Goal: Transaction & Acquisition: Purchase product/service

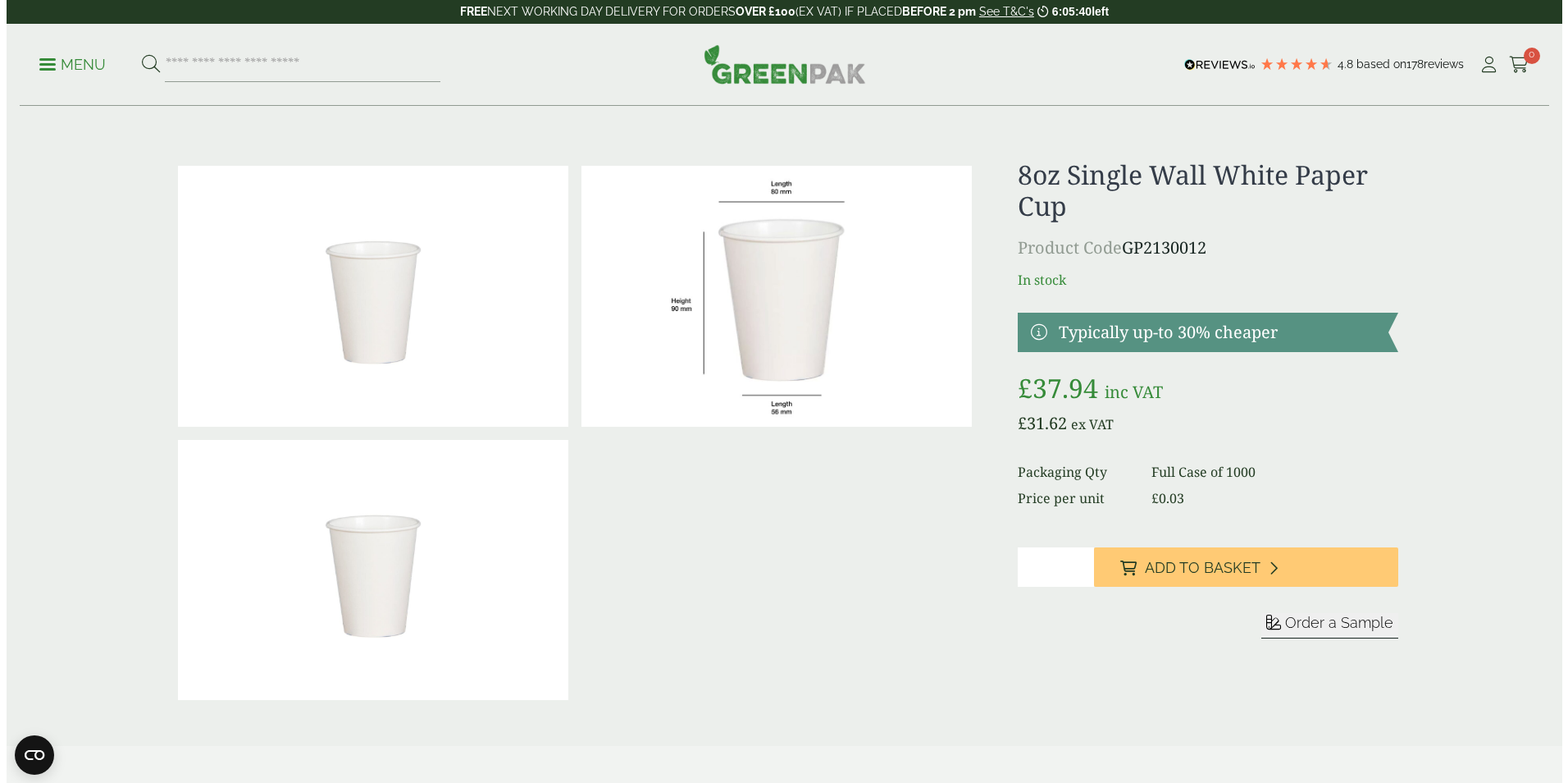
scroll to position [82, 0]
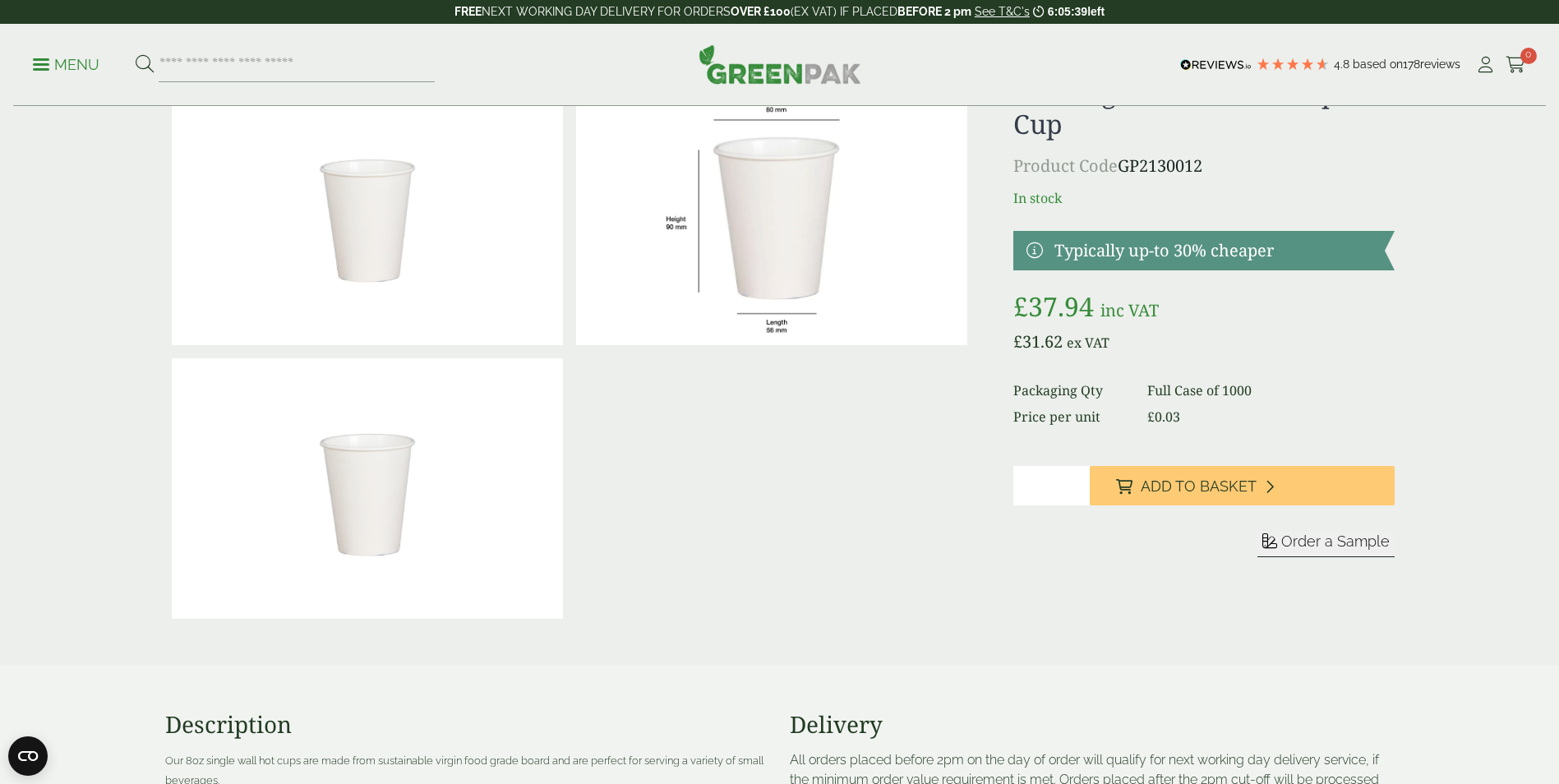
drag, startPoint x: 1036, startPoint y: 489, endPoint x: 954, endPoint y: 486, distance: 82.1
click at [954, 486] on div "£" at bounding box center [780, 351] width 1249 height 548
click at [1073, 481] on input "*" at bounding box center [1051, 485] width 76 height 39
type input "*"
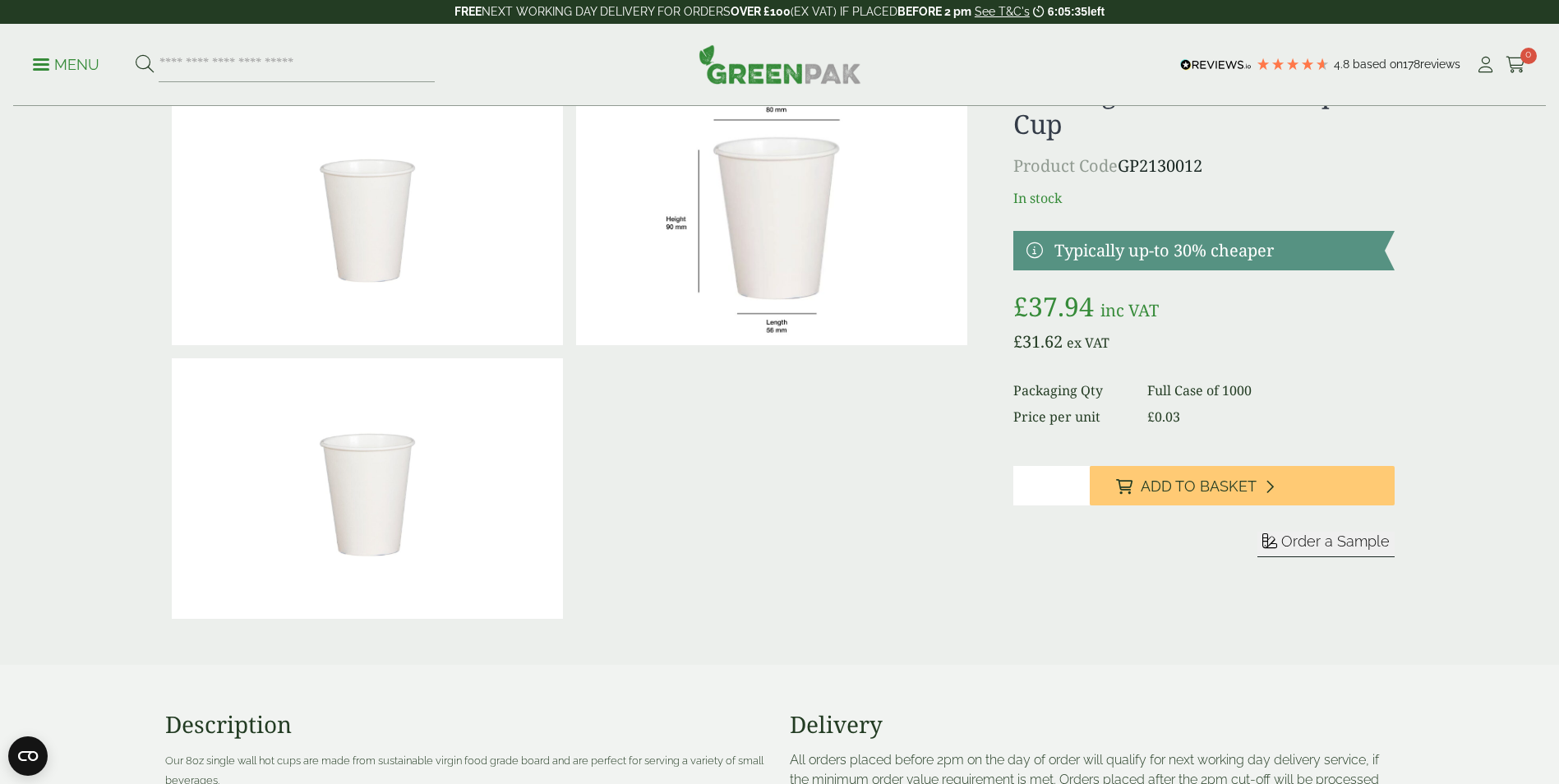
click at [1079, 491] on input "*" at bounding box center [1051, 485] width 76 height 39
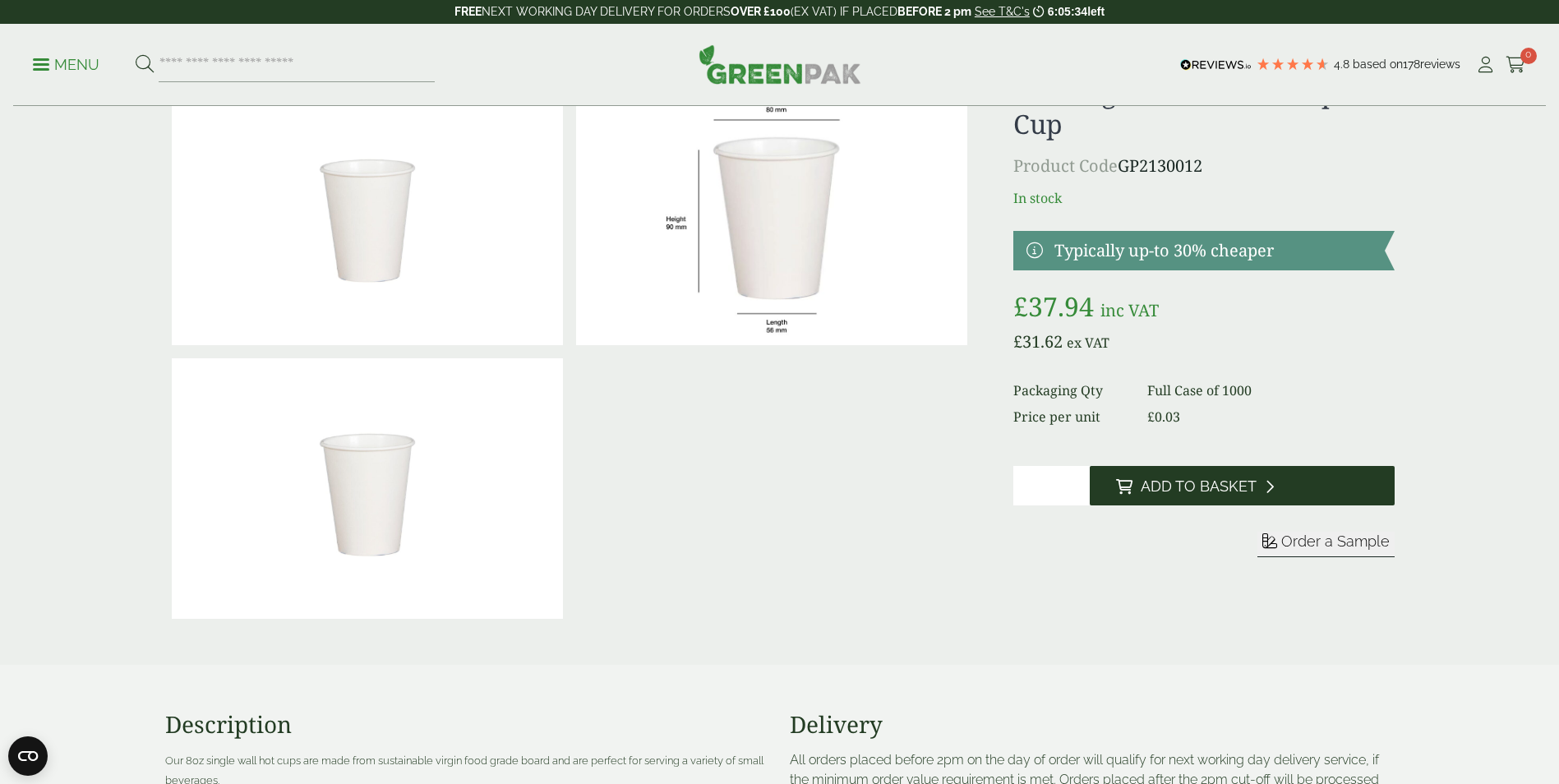
click at [1179, 486] on span "Add to Basket" at bounding box center [1198, 485] width 116 height 18
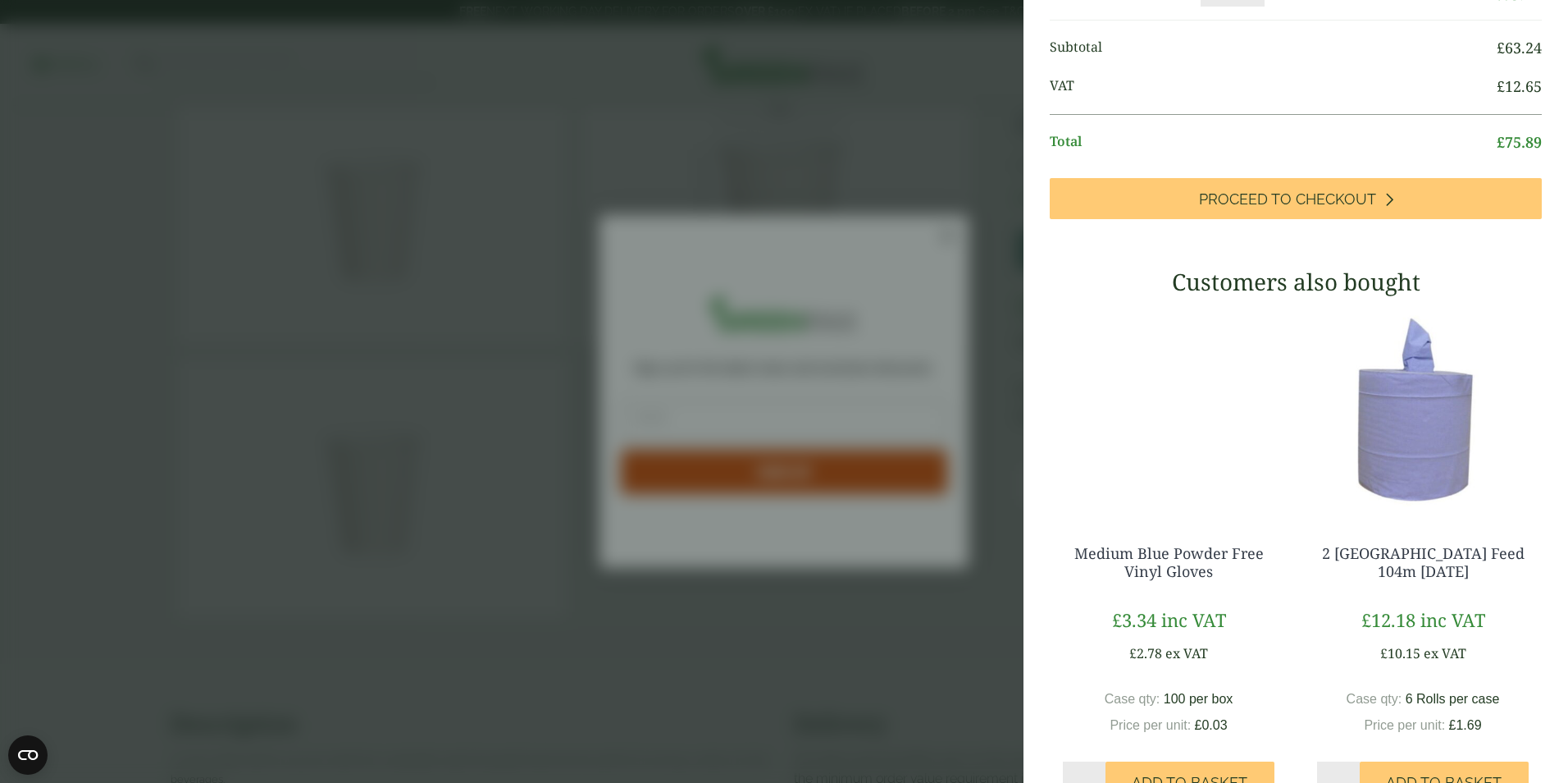
scroll to position [363, 0]
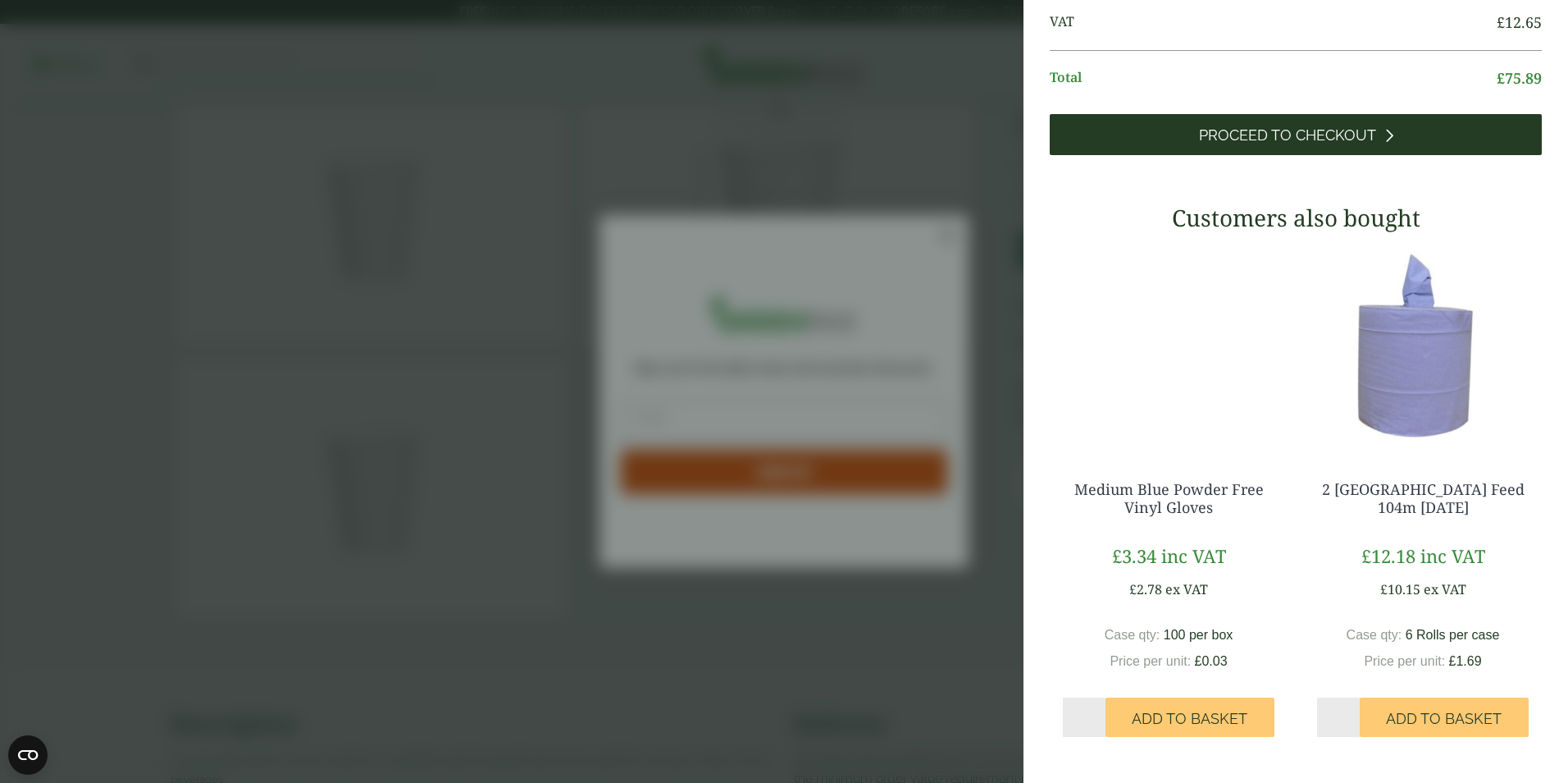
click at [1254, 147] on link "Proceed to Checkout" at bounding box center [1296, 135] width 492 height 41
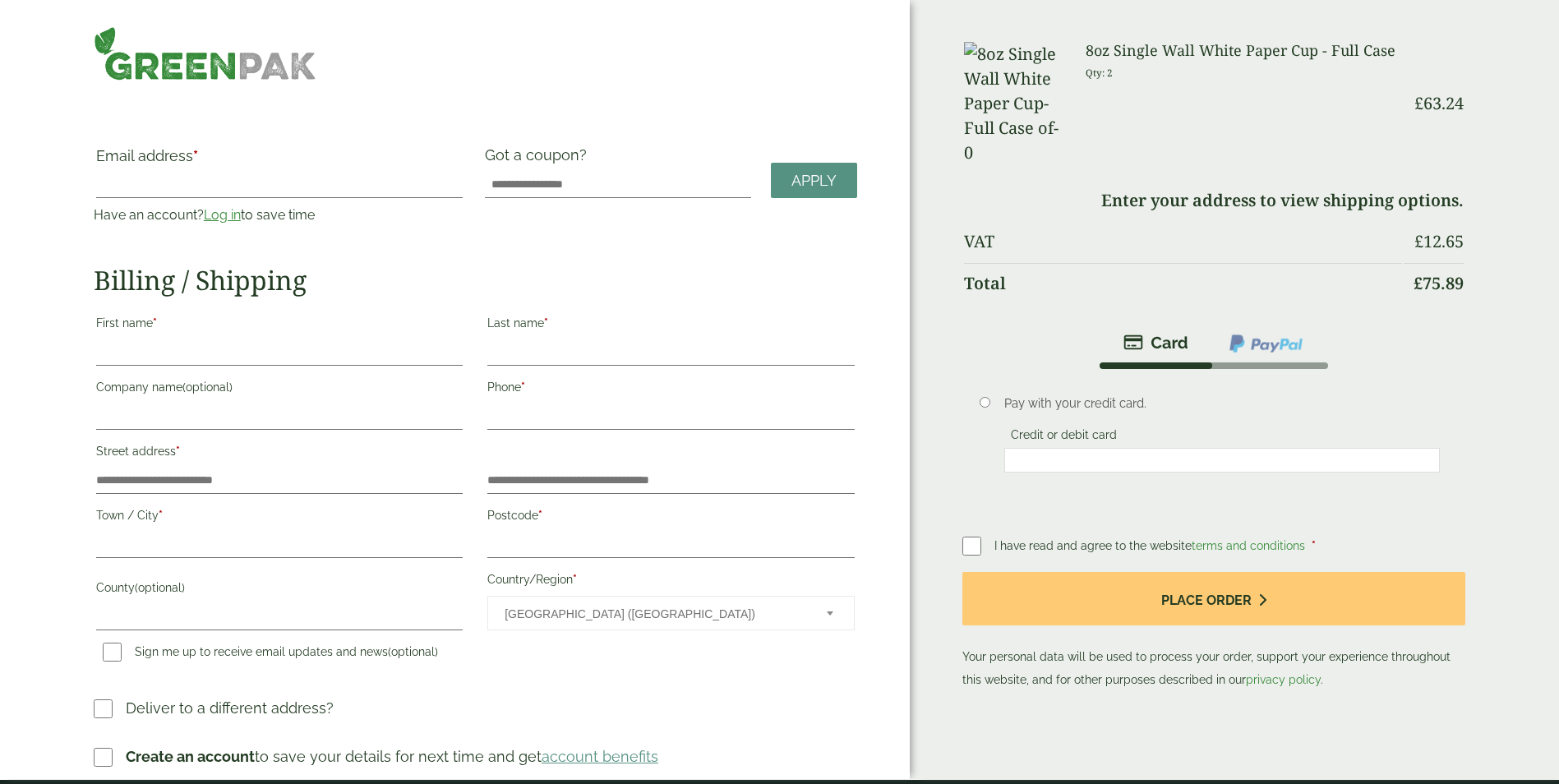
click at [149, 49] on img at bounding box center [205, 53] width 222 height 54
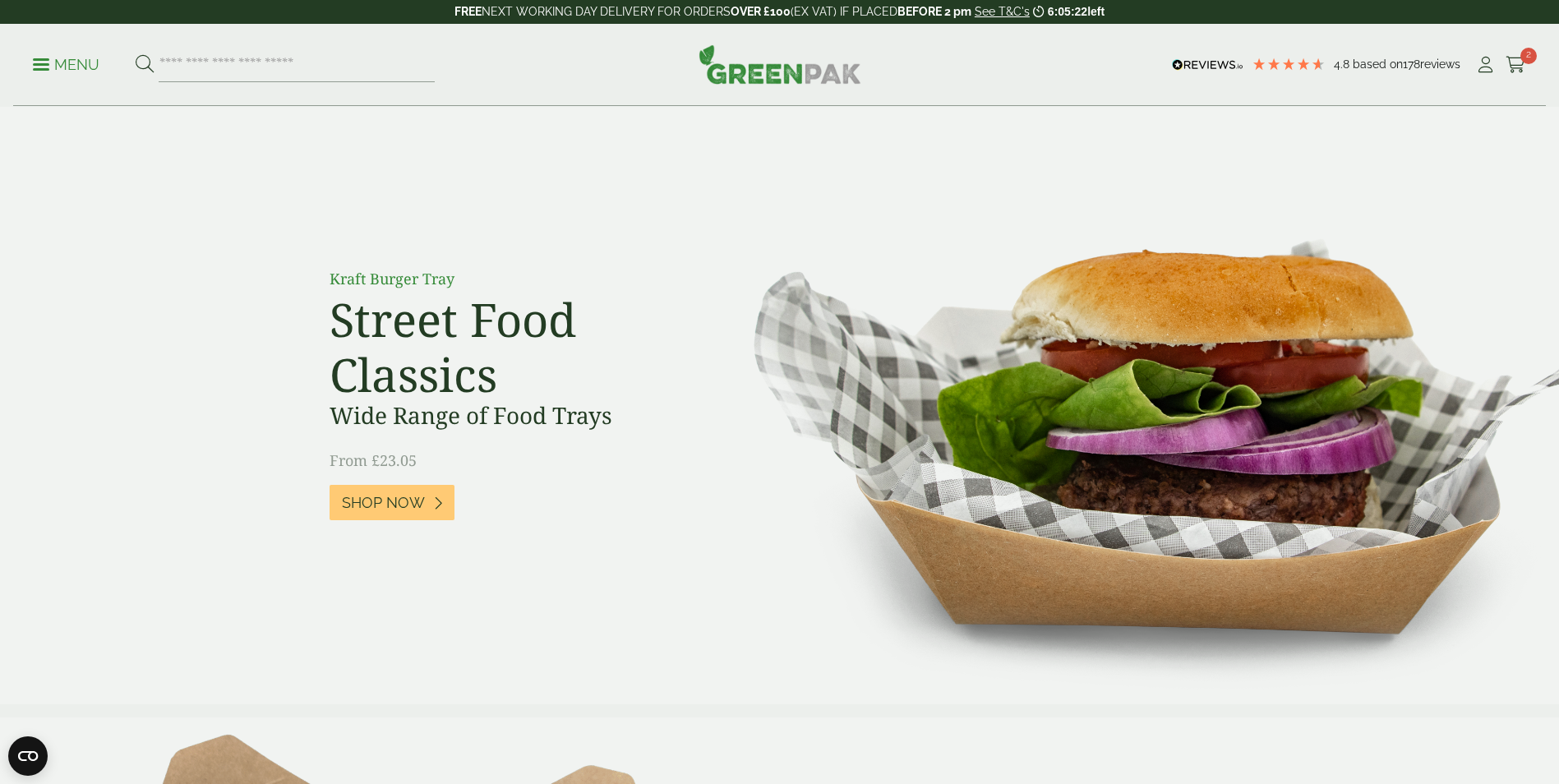
click at [73, 67] on p "Menu" at bounding box center [66, 64] width 67 height 20
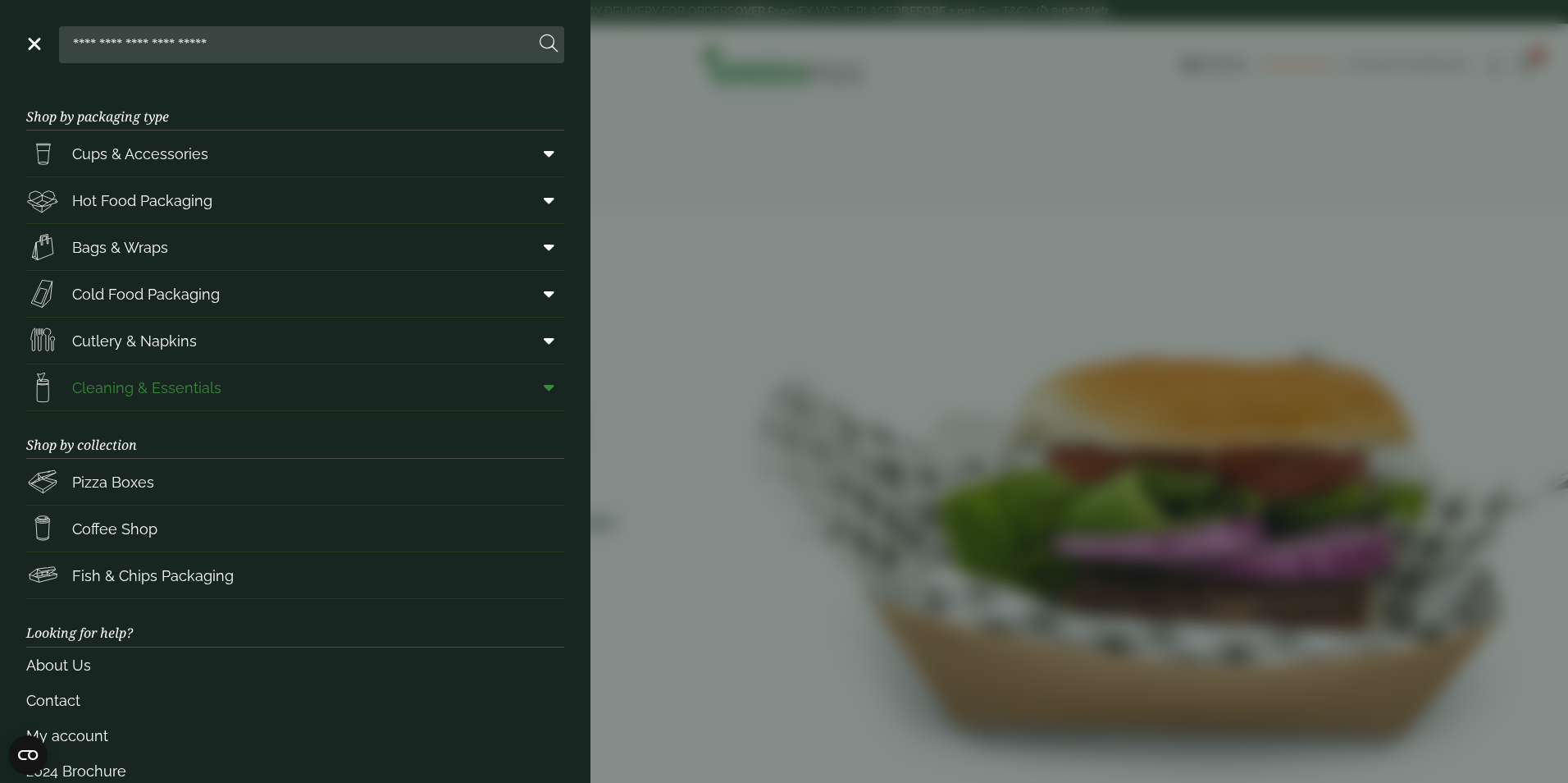
click at [192, 385] on span "Cleaning & Essentials" at bounding box center [147, 387] width 149 height 22
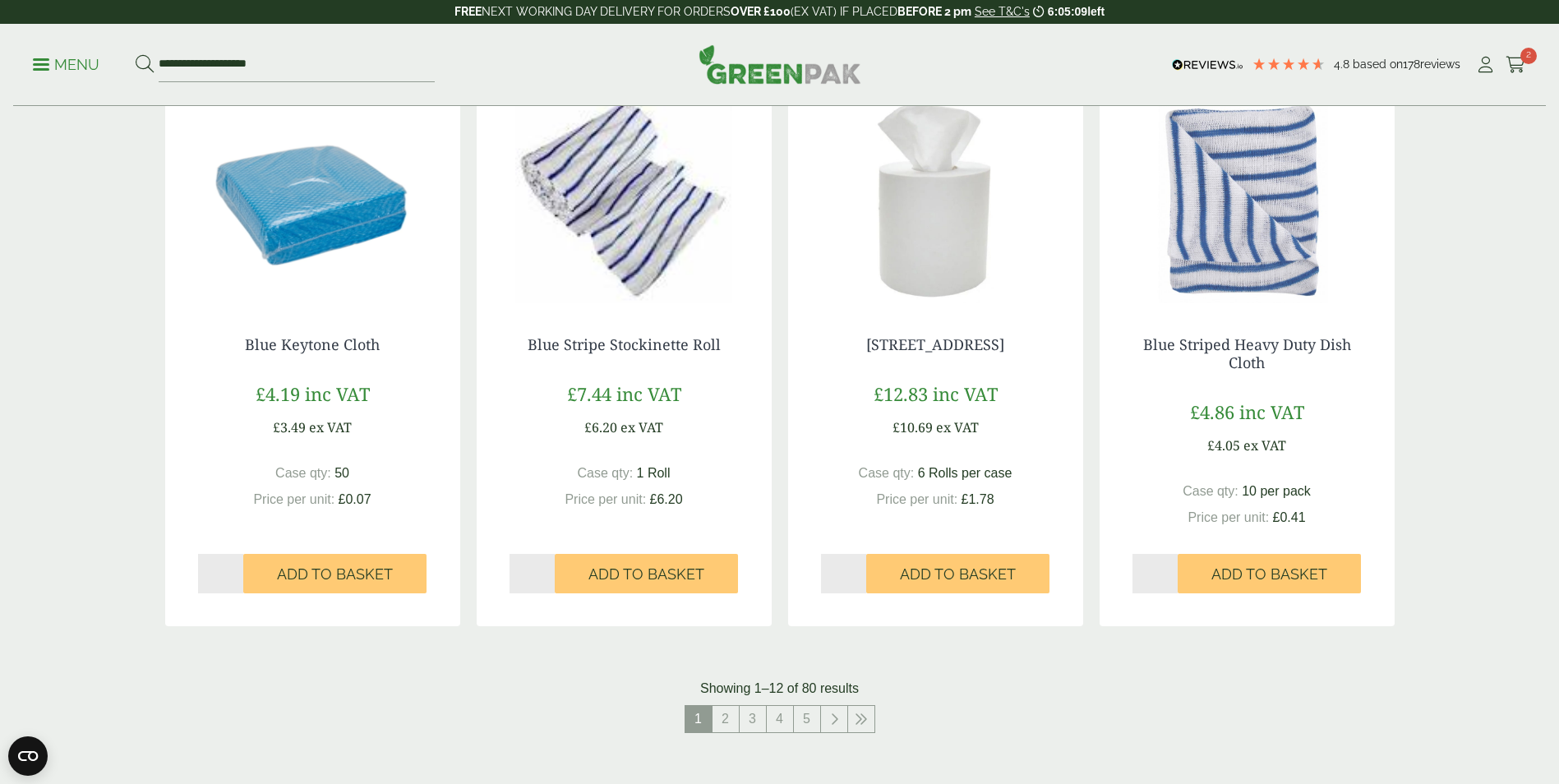
scroll to position [1479, 0]
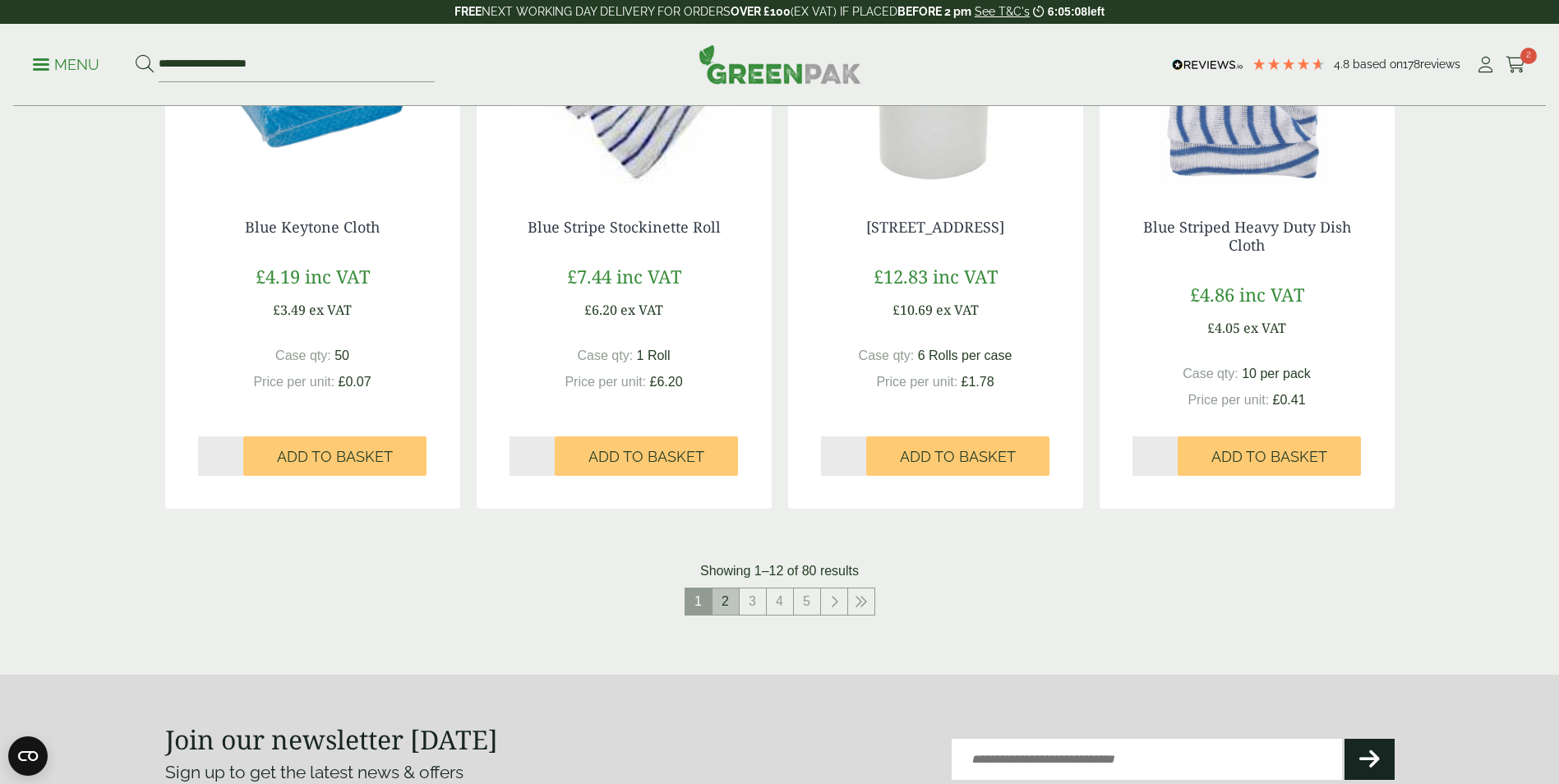
click at [728, 607] on link "2" at bounding box center [726, 601] width 26 height 26
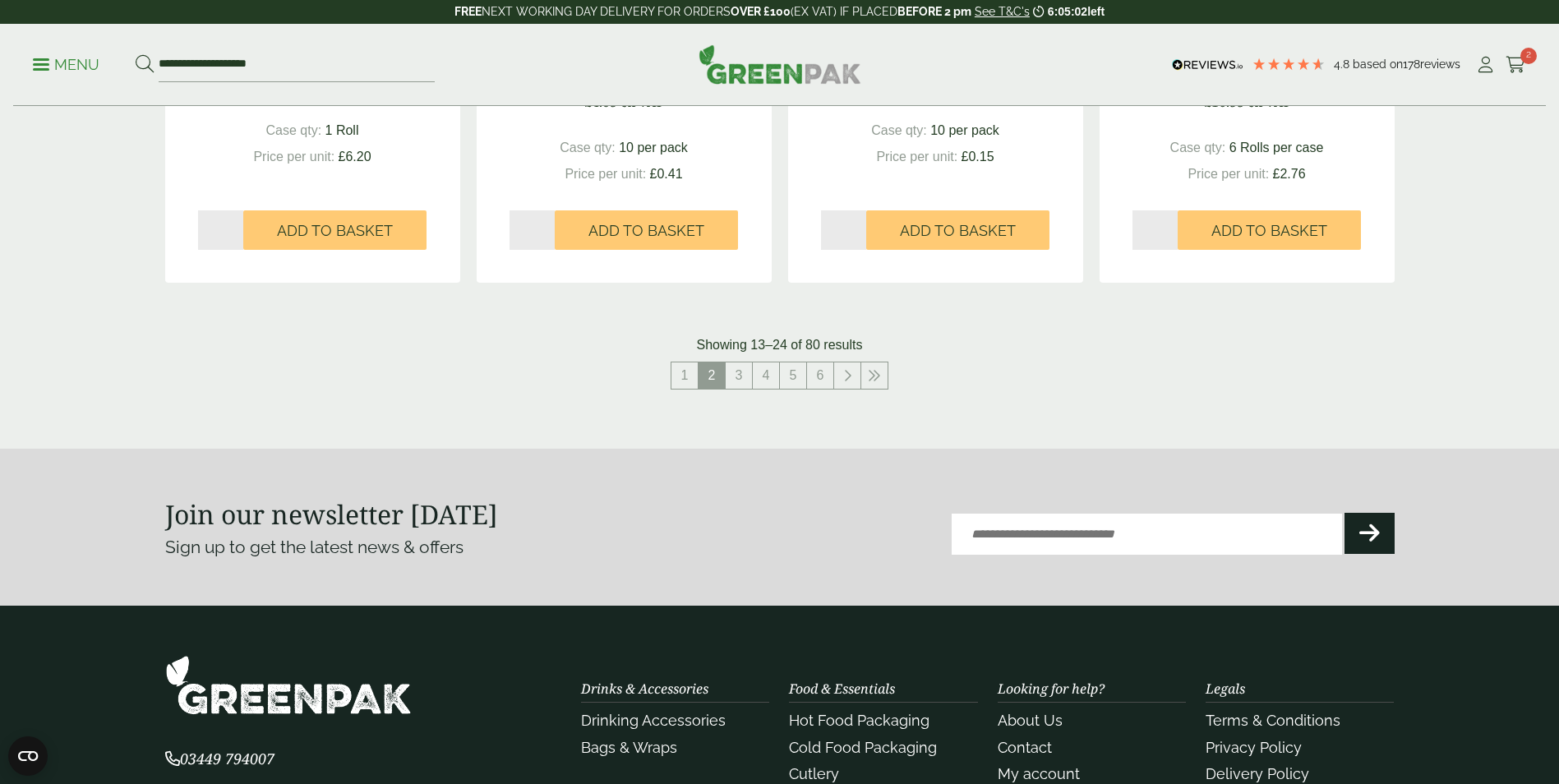
scroll to position [1725, 0]
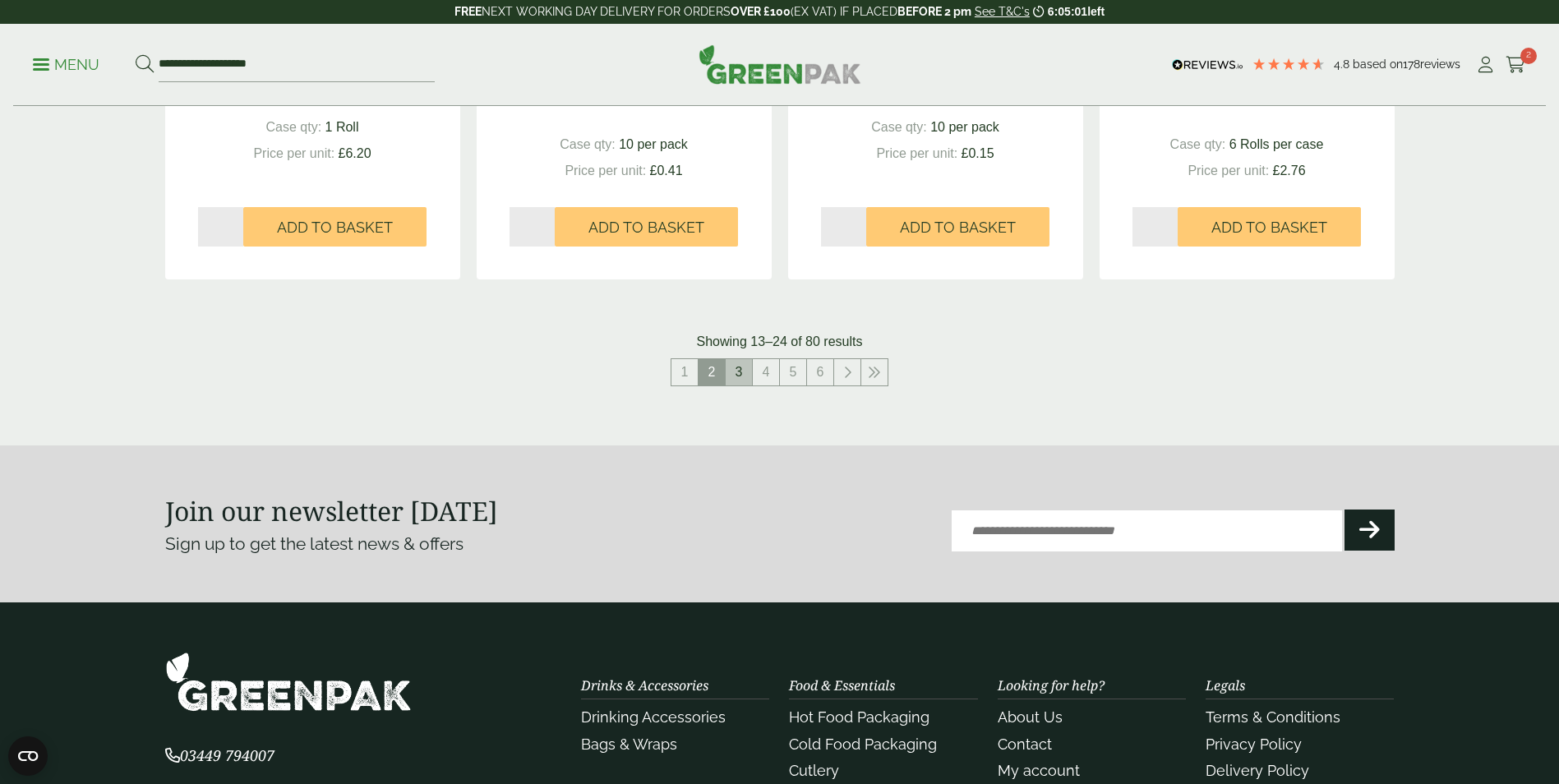
click at [725, 371] on li "2" at bounding box center [712, 372] width 27 height 28
click at [732, 377] on link "3" at bounding box center [739, 372] width 26 height 26
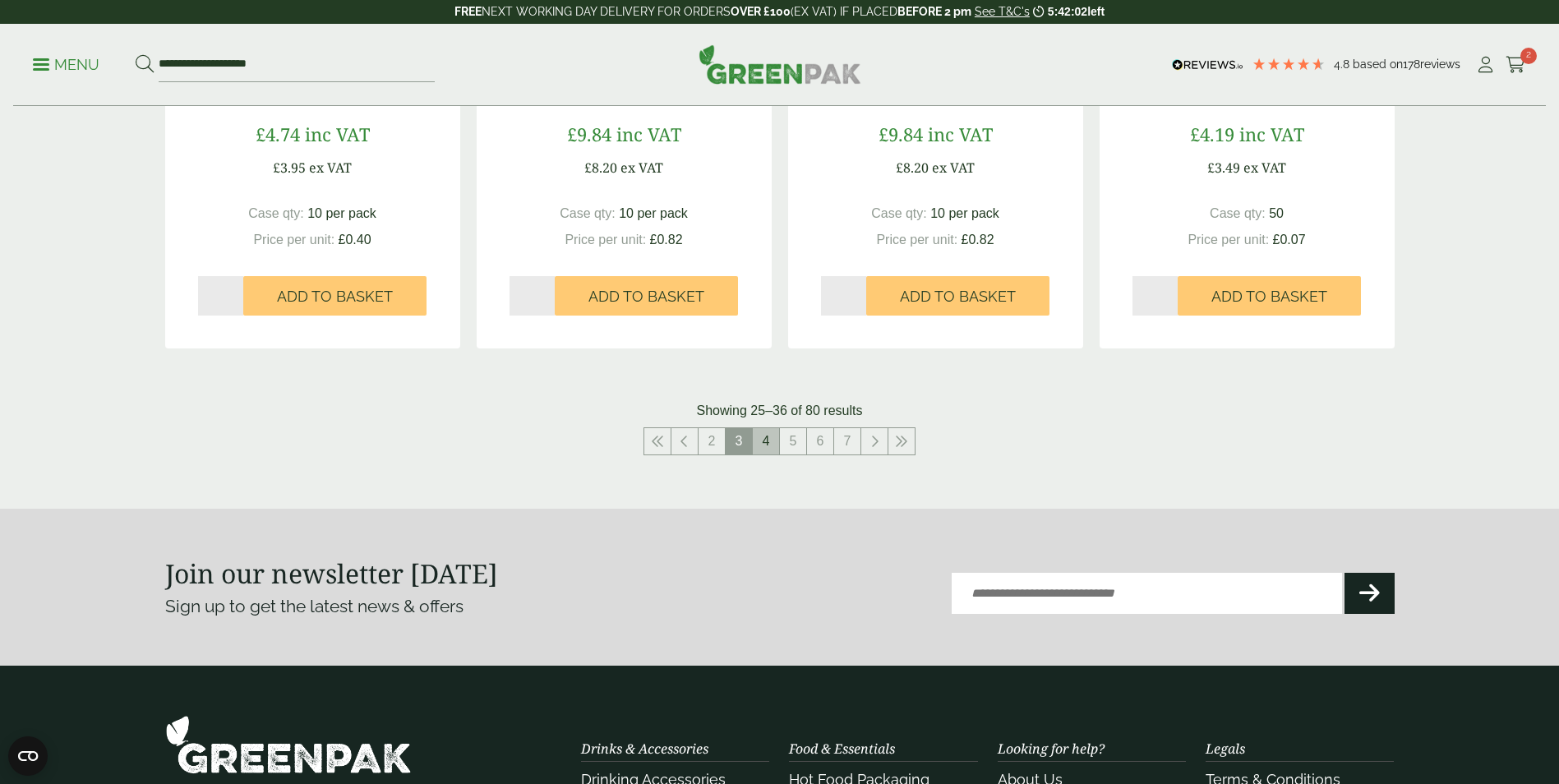
scroll to position [1643, 0]
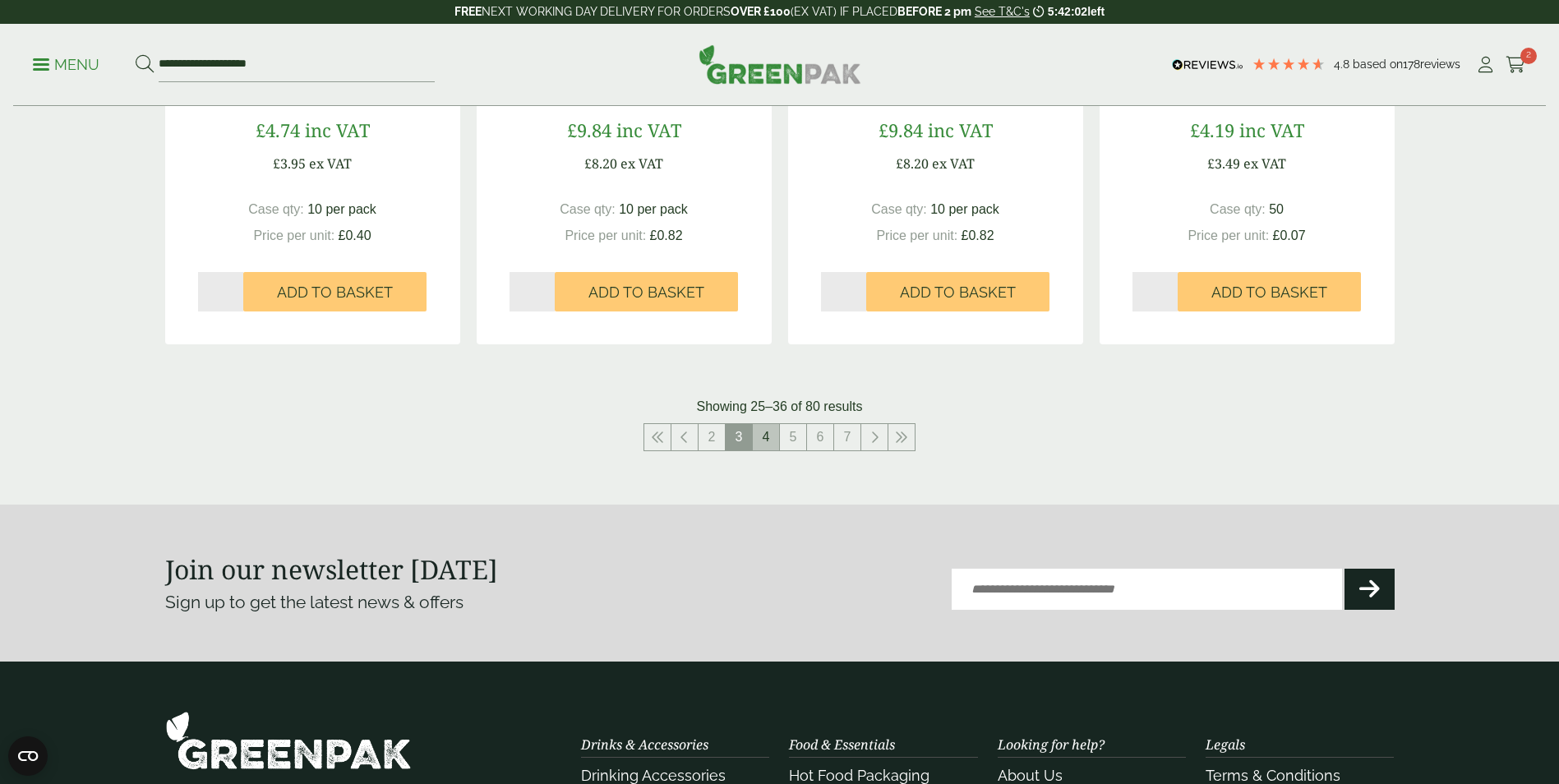
click at [771, 434] on link "4" at bounding box center [766, 437] width 26 height 26
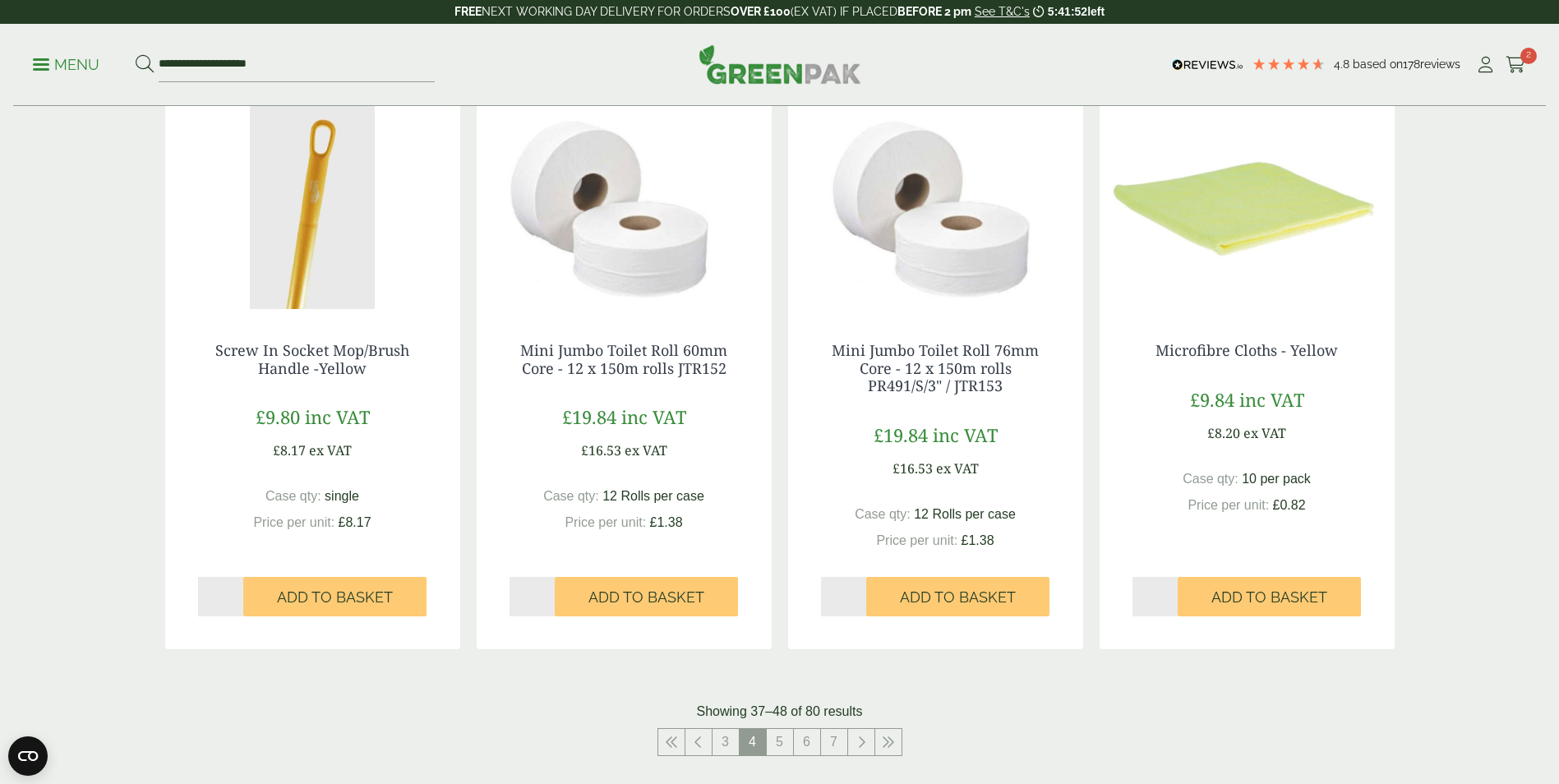
scroll to position [1479, 0]
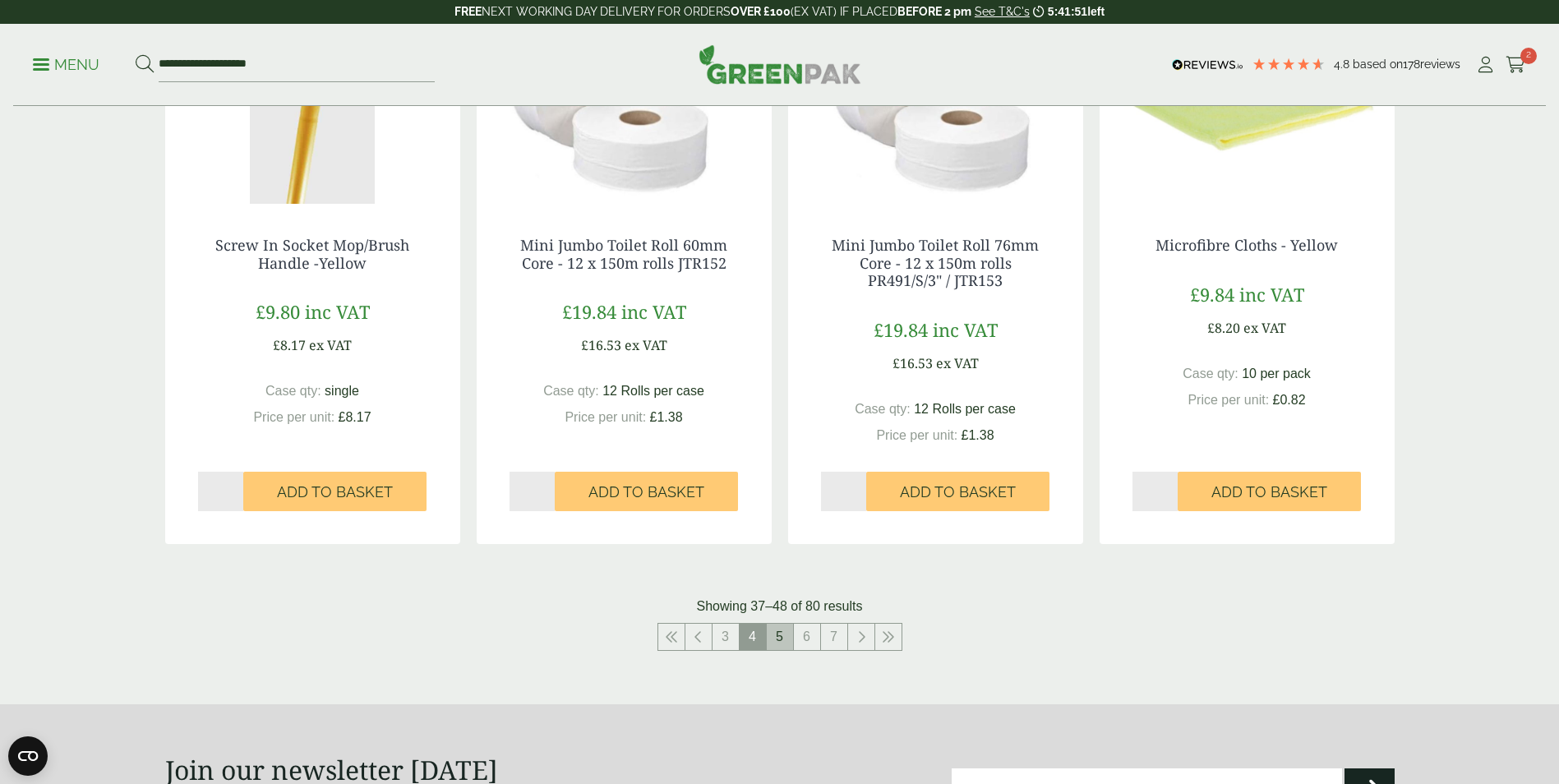
click at [770, 637] on link "5" at bounding box center [780, 636] width 26 height 26
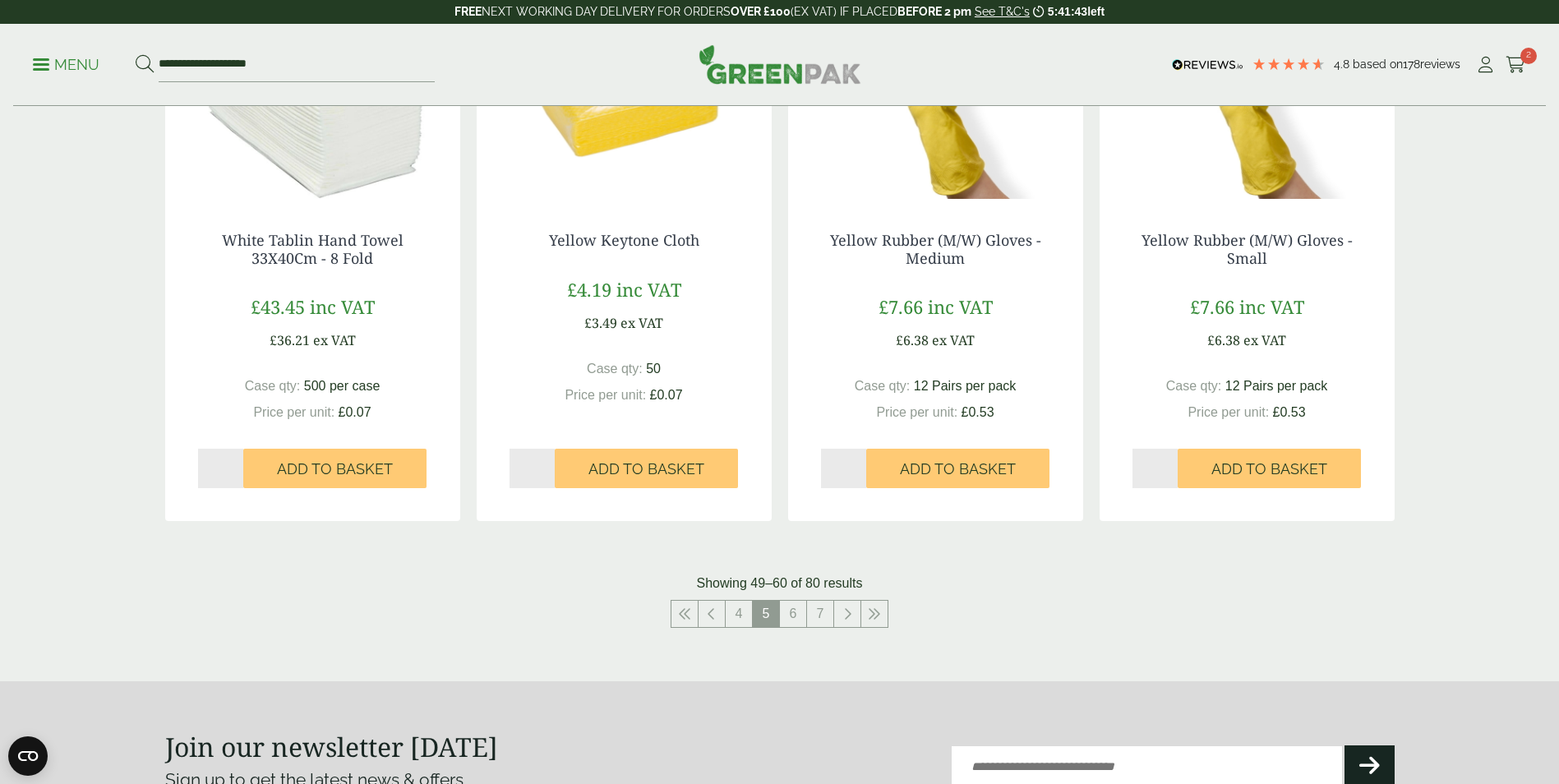
scroll to position [1979, 0]
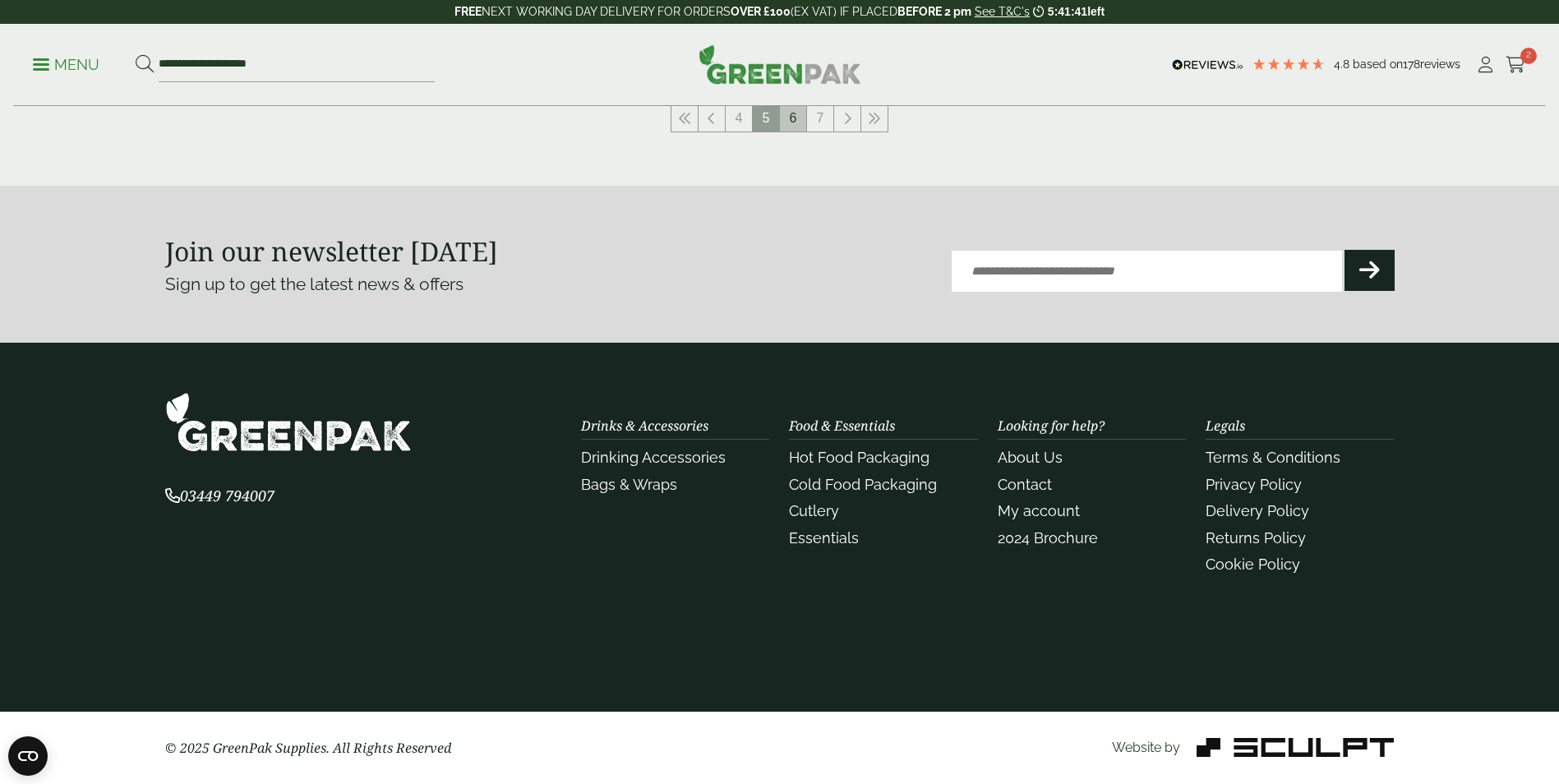
click at [793, 128] on link "6" at bounding box center [793, 118] width 26 height 26
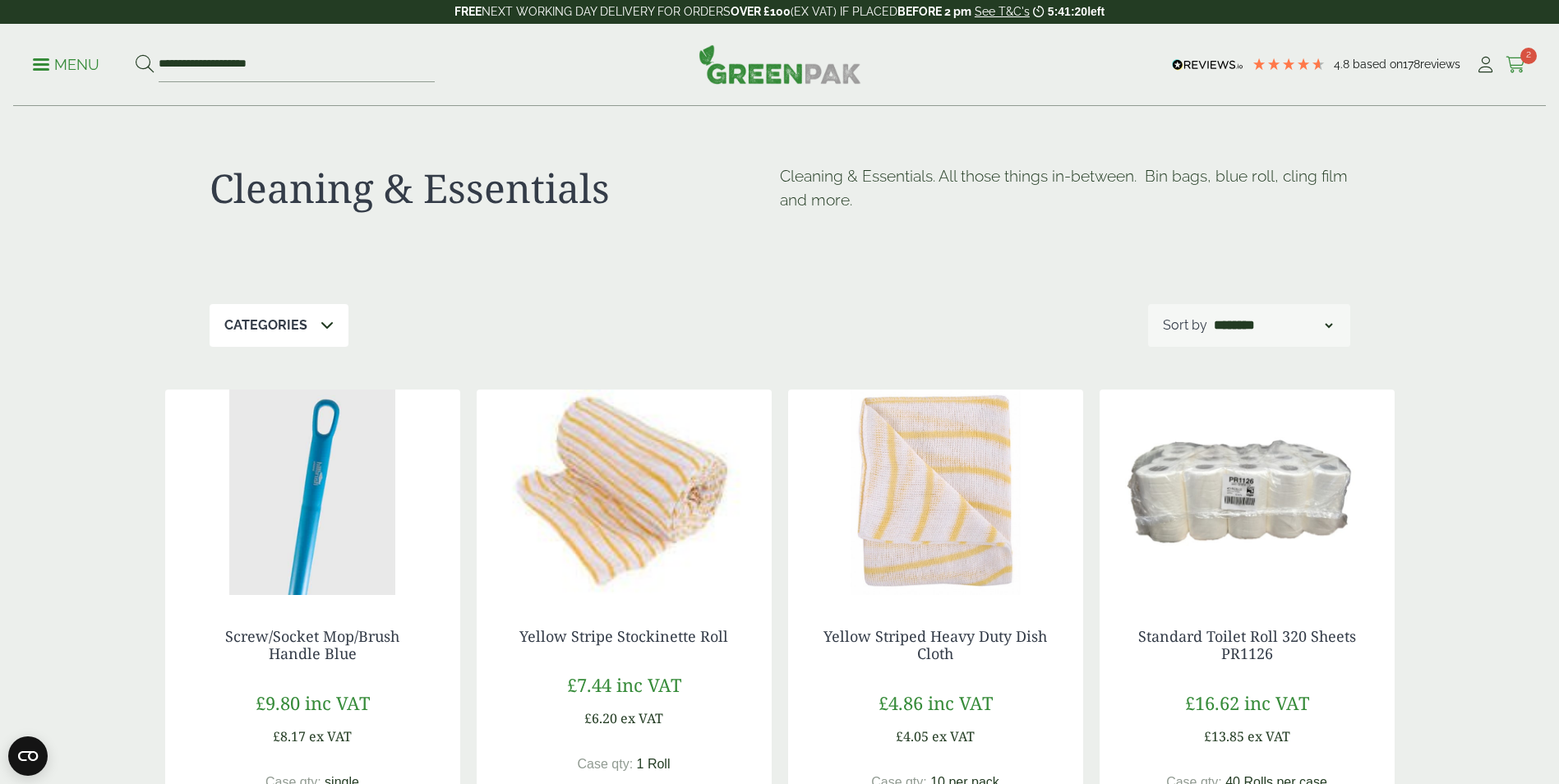
click at [1527, 63] on span "2" at bounding box center [1528, 56] width 17 height 17
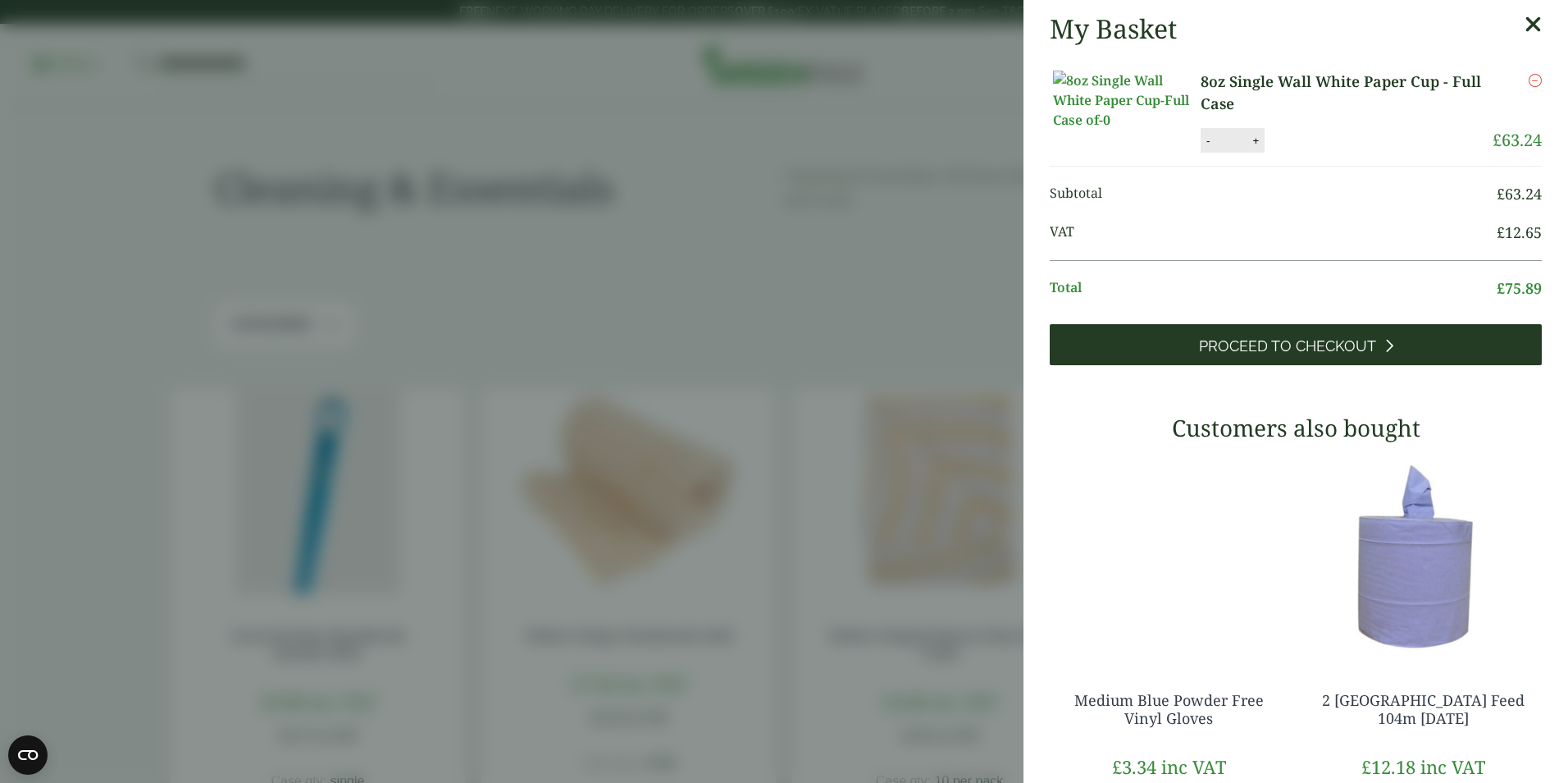
click at [1215, 365] on link "Proceed to Checkout" at bounding box center [1296, 345] width 492 height 41
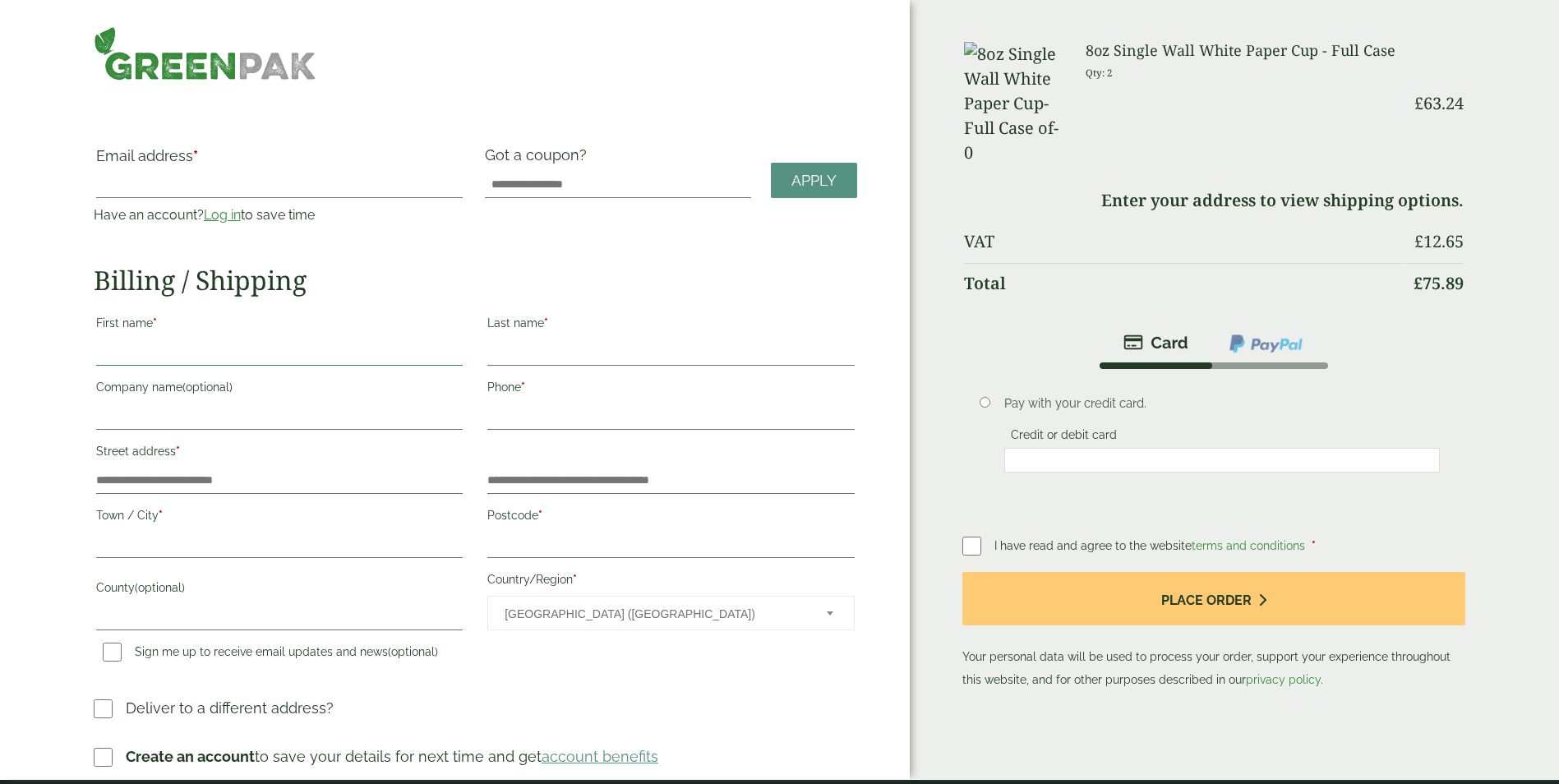
click at [340, 352] on input "First name *" at bounding box center [279, 352] width 366 height 26
type input "*****"
type input "**********"
type input "********"
type input "**********"
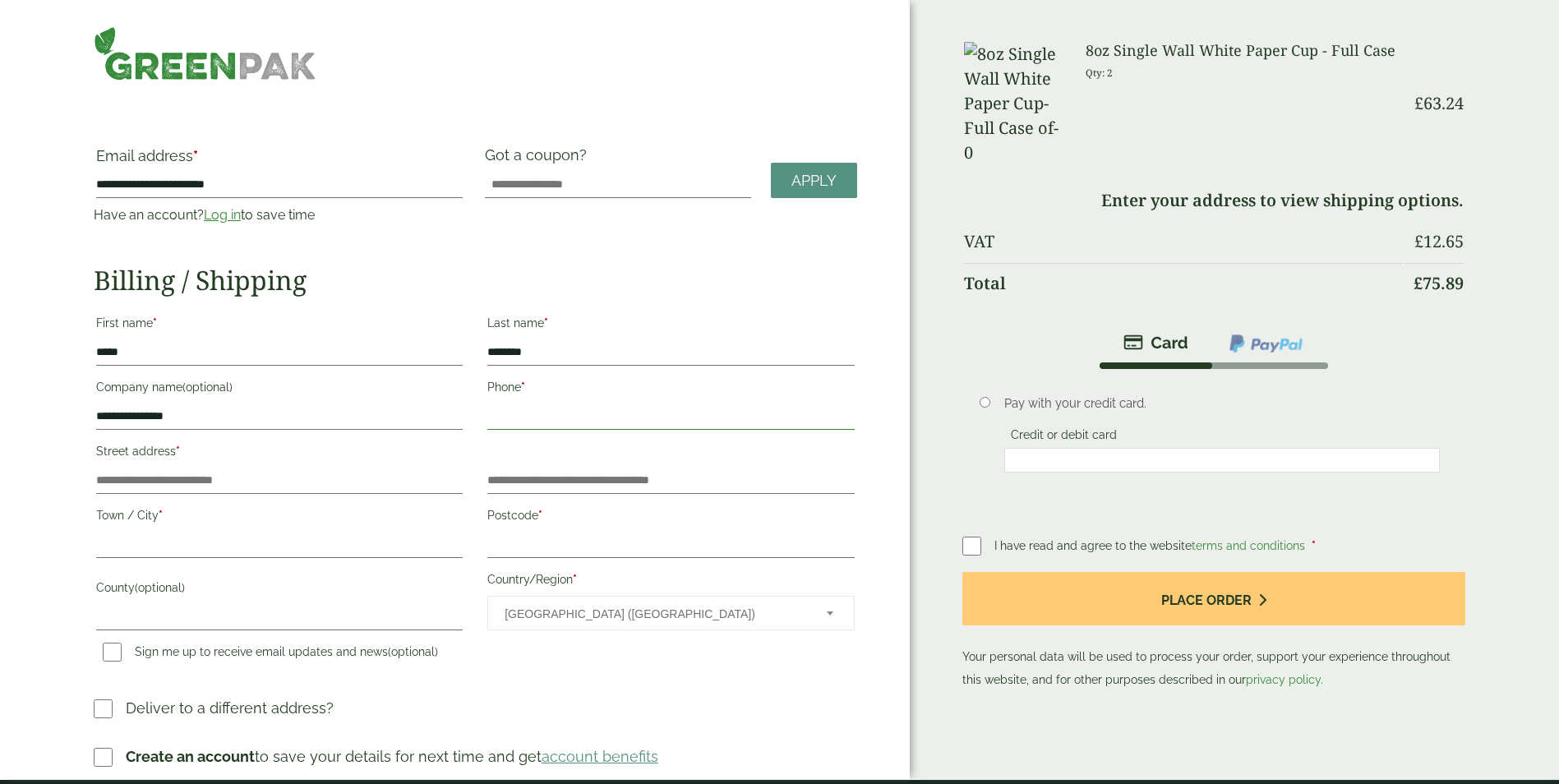
type input "**********"
type input "********"
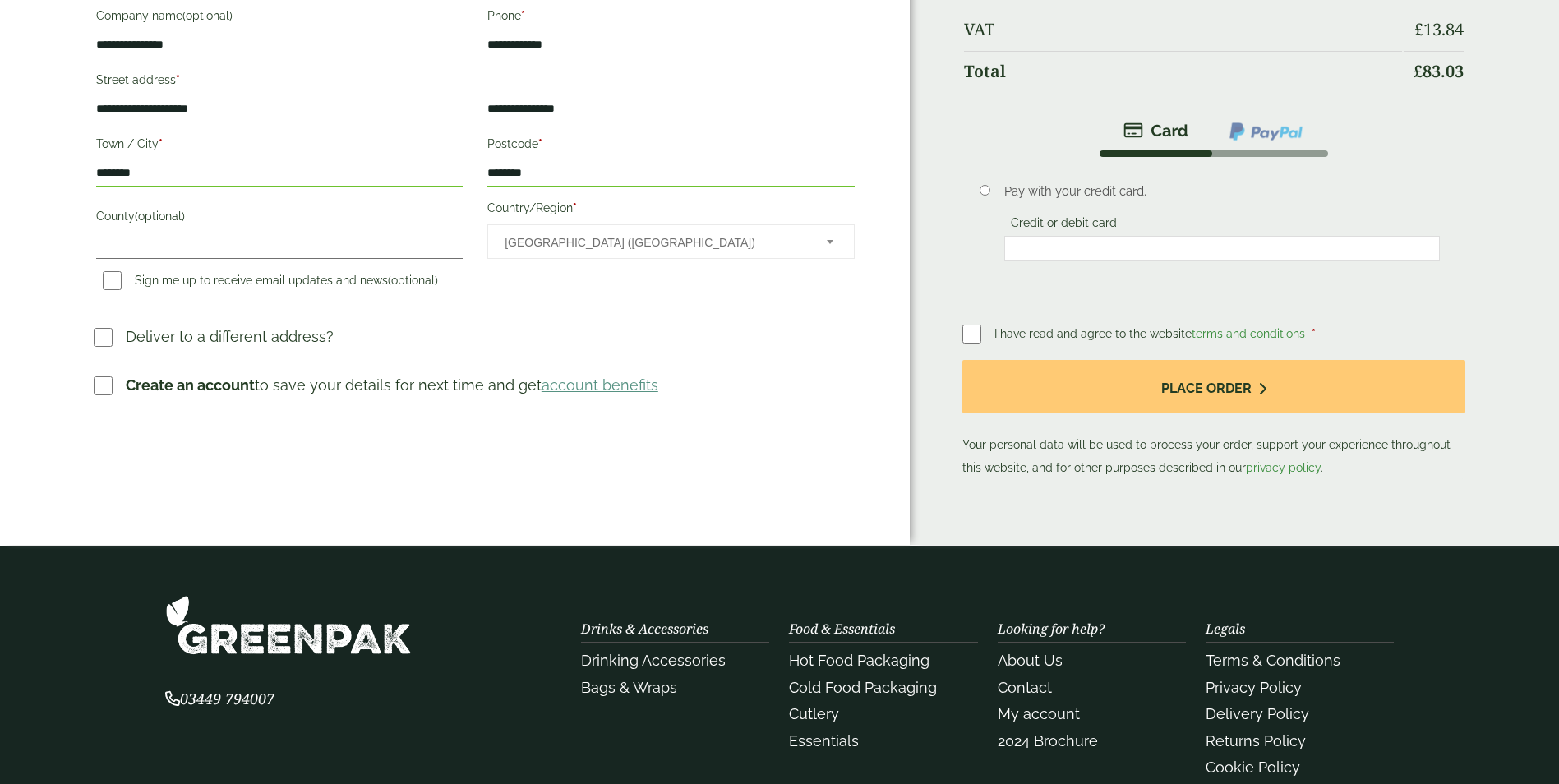
scroll to position [411, 0]
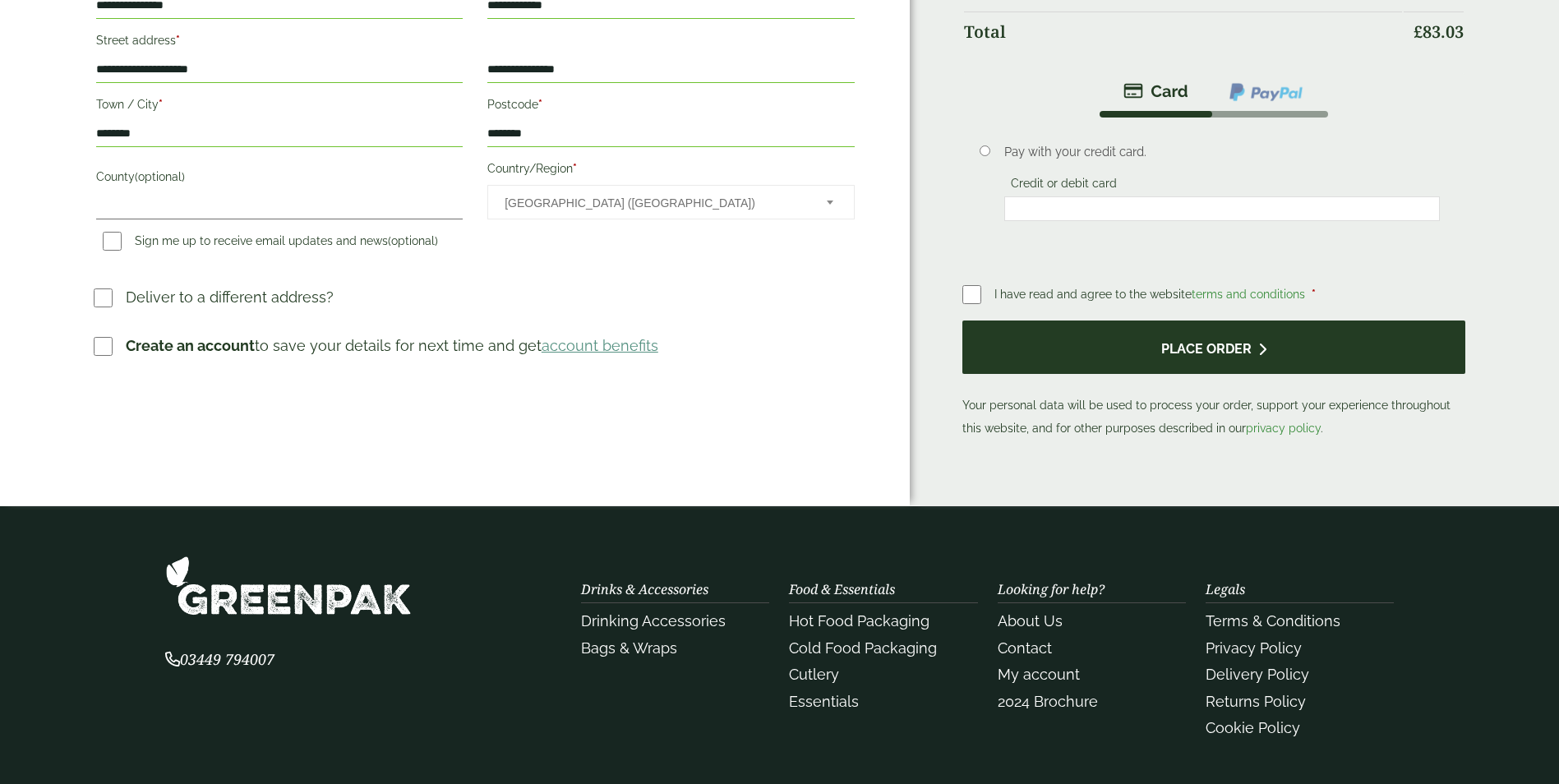
click at [1222, 349] on button "Place order" at bounding box center [1214, 347] width 504 height 53
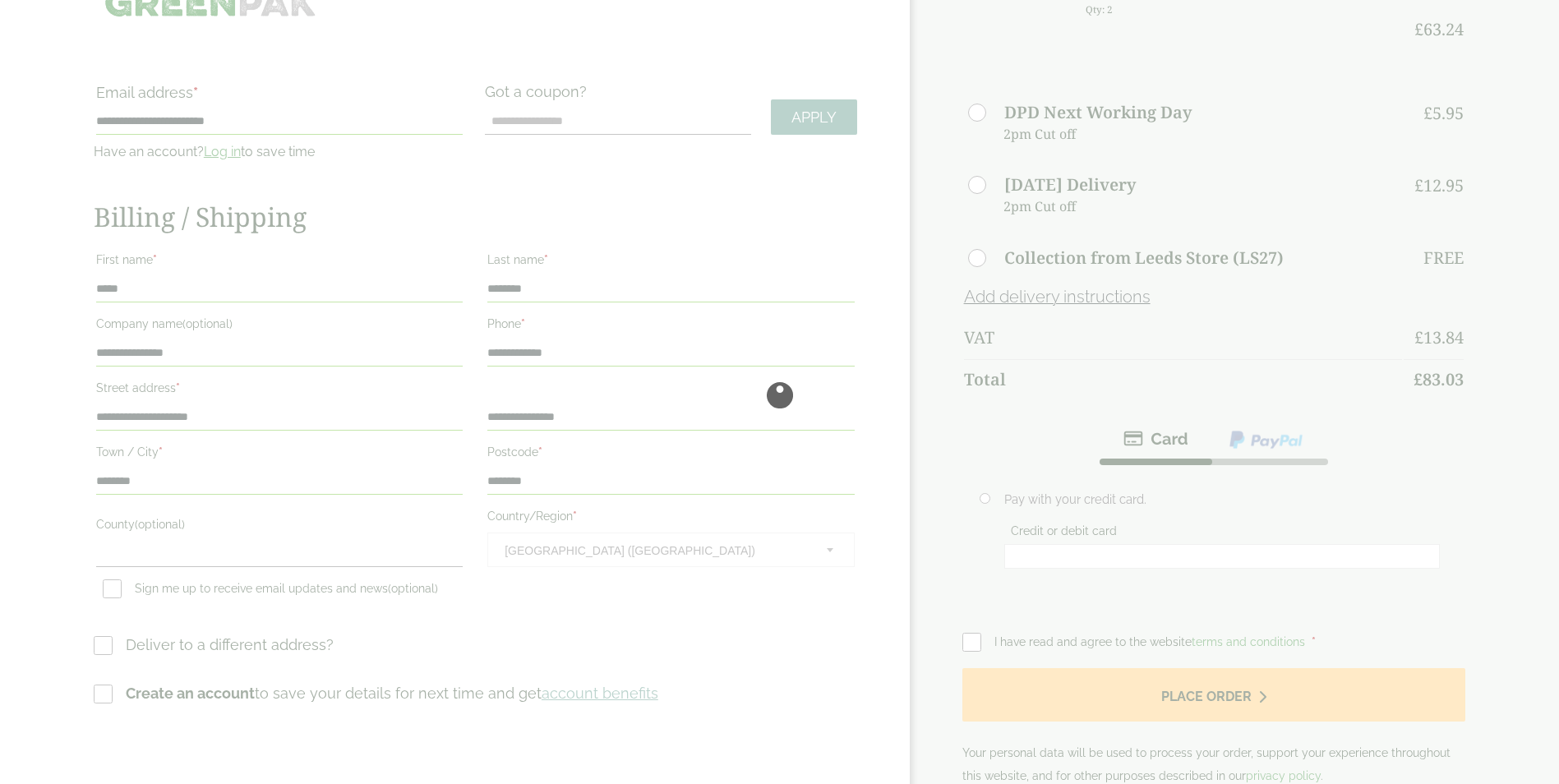
scroll to position [82, 0]
